Goal: Transaction & Acquisition: Download file/media

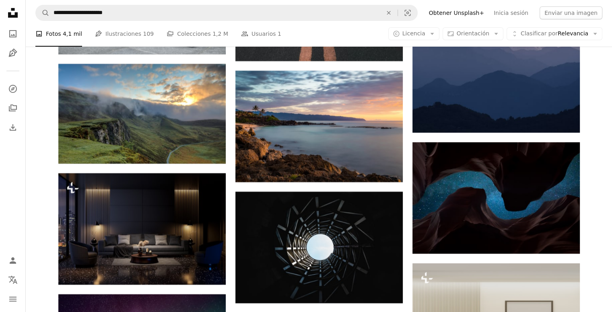
scroll to position [2937, 0]
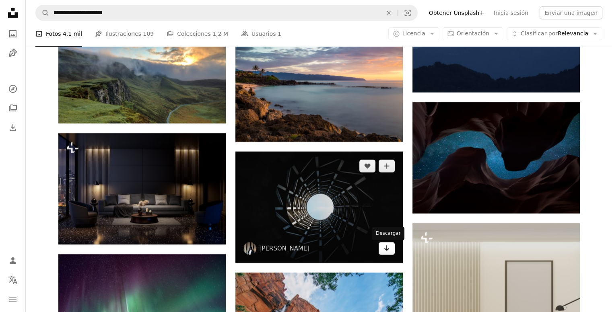
click at [387, 253] on icon "Arrow pointing down" at bounding box center [386, 248] width 6 height 10
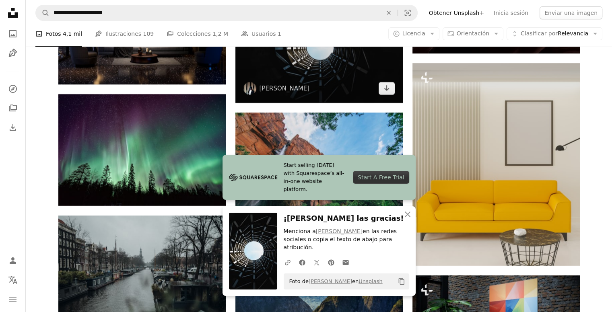
scroll to position [3098, 0]
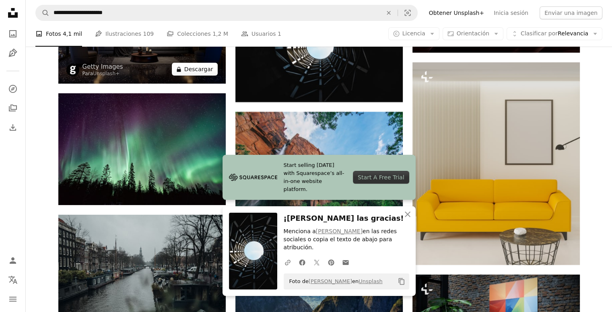
click at [207, 73] on button "A lock Descargar" at bounding box center [195, 69] width 46 height 13
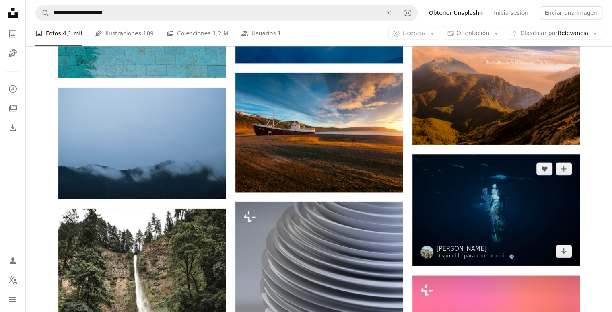
scroll to position [3863, 0]
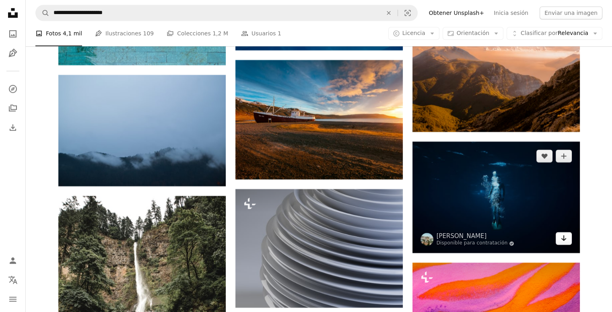
click at [569, 239] on link "Arrow pointing down" at bounding box center [564, 238] width 16 height 13
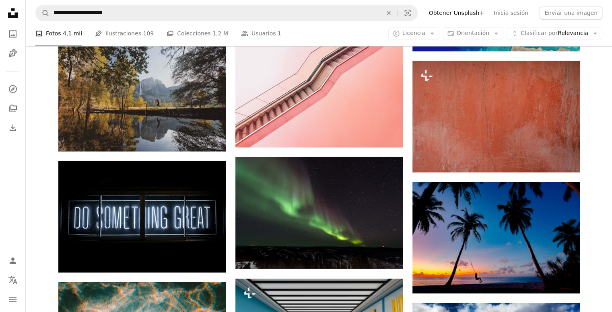
scroll to position [4587, 0]
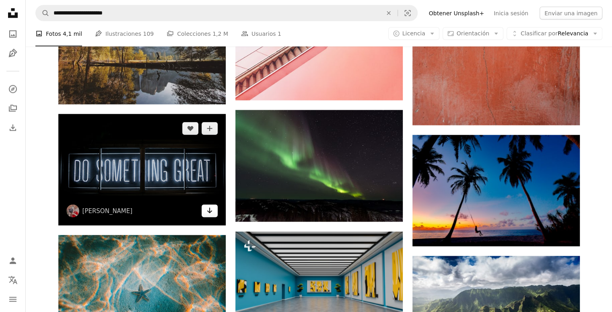
click at [210, 217] on link "Arrow pointing down" at bounding box center [210, 210] width 16 height 13
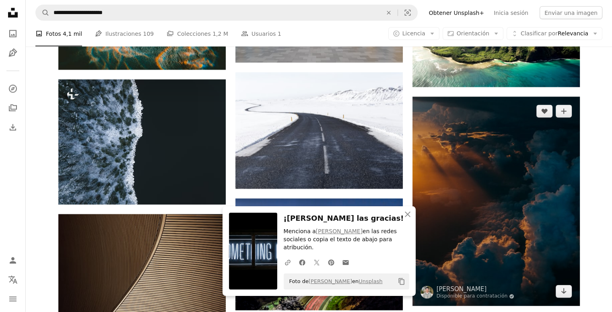
scroll to position [4909, 0]
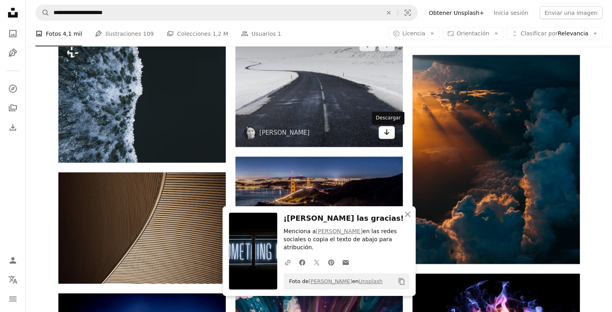
click at [390, 134] on link "Arrow pointing down" at bounding box center [387, 132] width 16 height 13
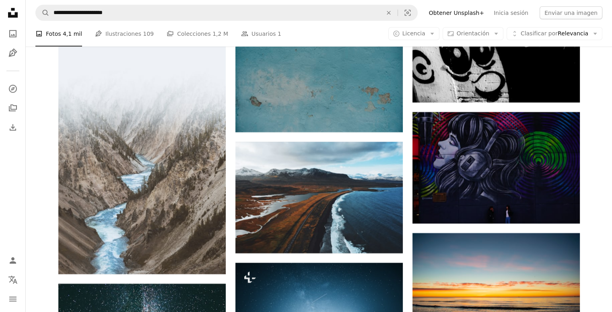
scroll to position [5633, 0]
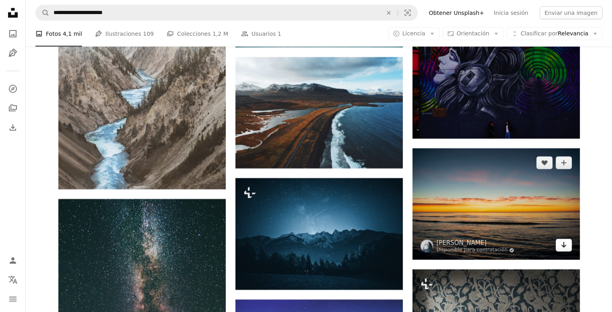
click at [564, 251] on link "Arrow pointing down" at bounding box center [564, 245] width 16 height 13
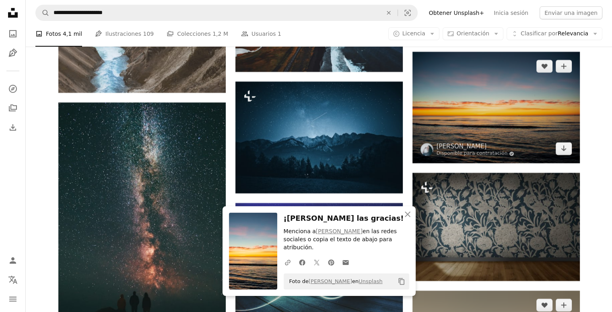
scroll to position [5874, 0]
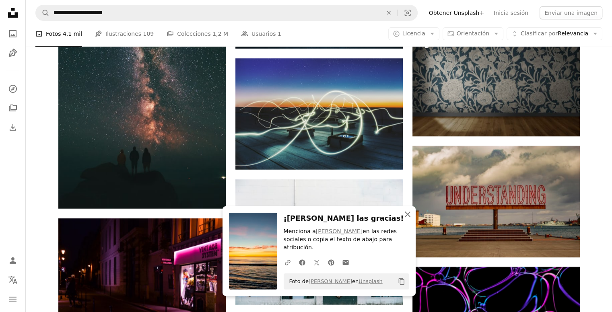
click at [403, 219] on icon "An X shape" at bounding box center [408, 215] width 10 height 10
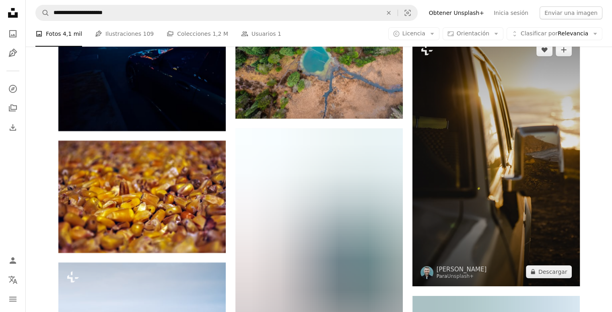
scroll to position [22193, 0]
